Goal: Information Seeking & Learning: Learn about a topic

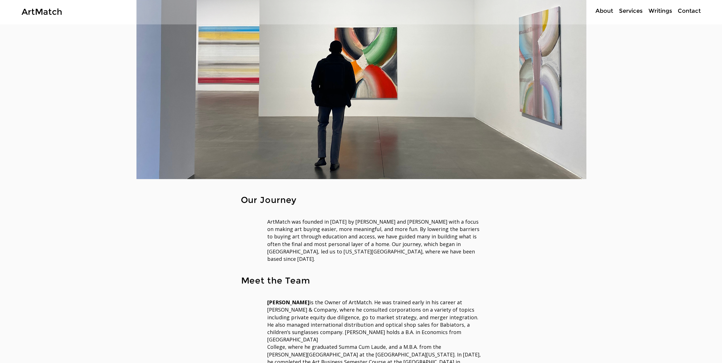
click at [624, 9] on p "Services" at bounding box center [630, 11] width 29 height 8
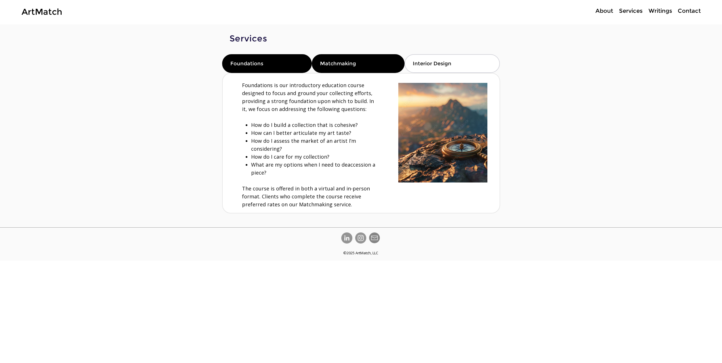
click at [370, 68] on div "Matchmaking" at bounding box center [358, 63] width 93 height 19
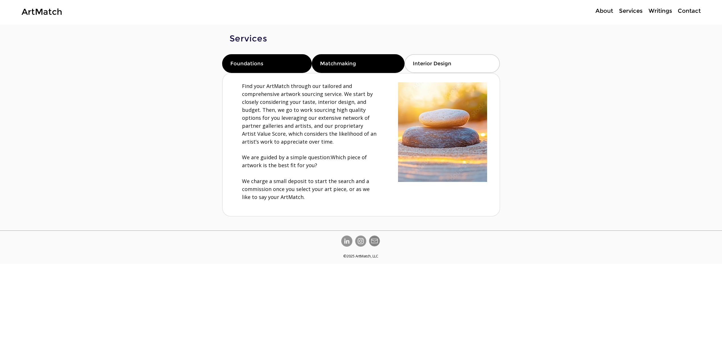
click at [258, 66] on span "Foundations" at bounding box center [246, 63] width 33 height 6
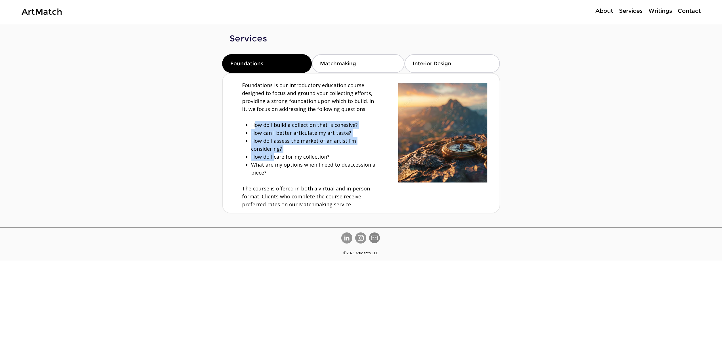
drag, startPoint x: 254, startPoint y: 124, endPoint x: 274, endPoint y: 156, distance: 37.9
click at [274, 156] on ul "How do I build a collection that is cohesive? How can I better articulate my ar…" at bounding box center [311, 149] width 132 height 56
click at [251, 128] on p "How do I build a collection that is cohesive?" at bounding box center [314, 125] width 126 height 8
drag, startPoint x: 251, startPoint y: 124, endPoint x: 274, endPoint y: 174, distance: 54.4
click at [274, 174] on ul "How do I build a collection that is cohesive? How can I better articulate my ar…" at bounding box center [311, 149] width 132 height 56
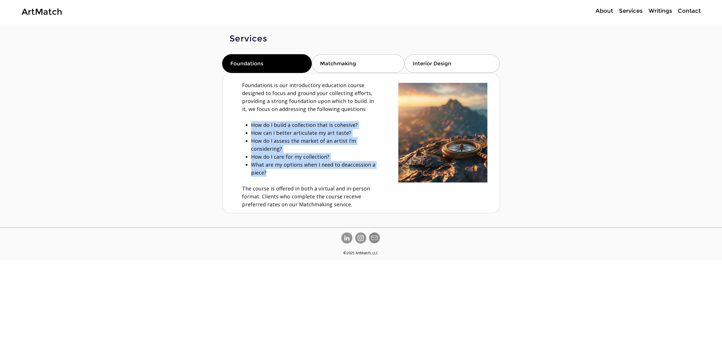
copy ul "How do I build a collection that is cohesive? How can I better articulate my ar…"
